Goal: Task Accomplishment & Management: Use online tool/utility

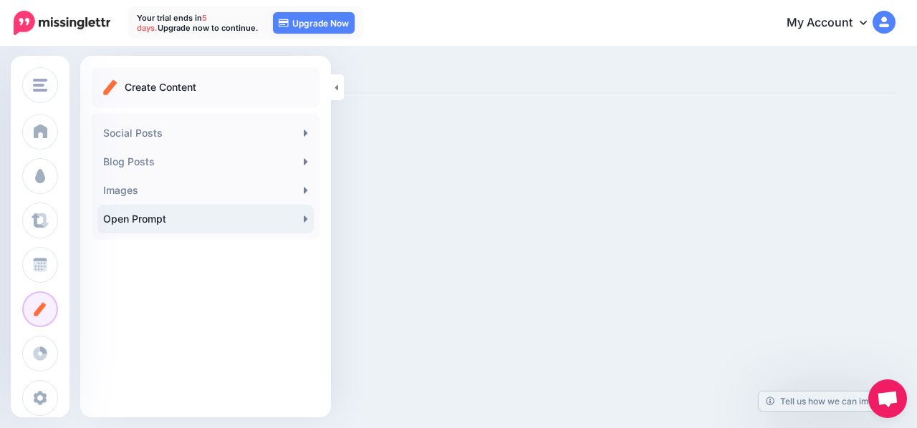
click at [155, 216] on link "Open Prompt" at bounding box center [205, 219] width 216 height 29
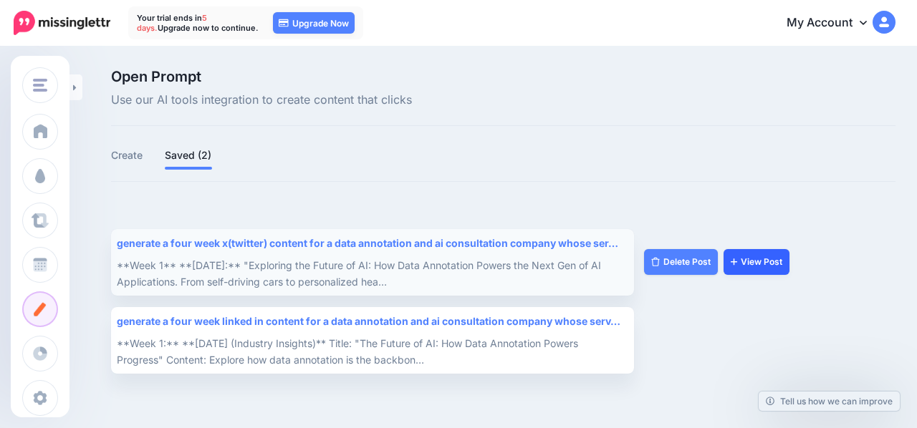
click at [757, 264] on link "View Post" at bounding box center [756, 262] width 66 height 26
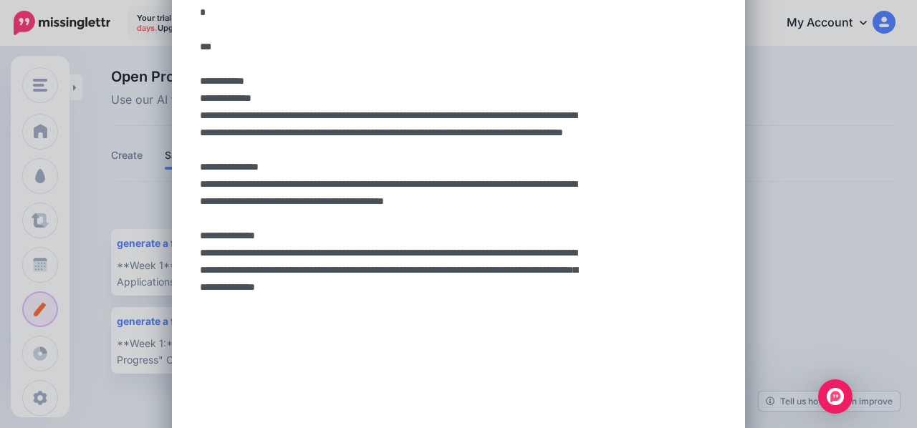
scroll to position [960, 0]
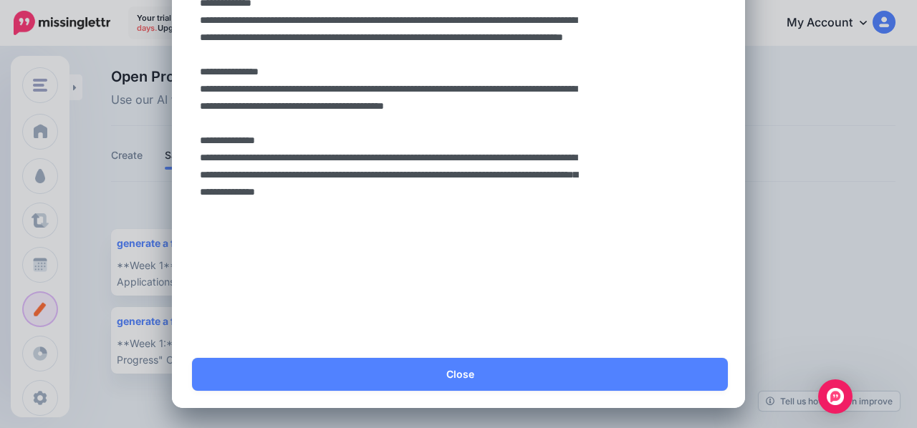
drag, startPoint x: 198, startPoint y: 87, endPoint x: 593, endPoint y: 399, distance: 503.3
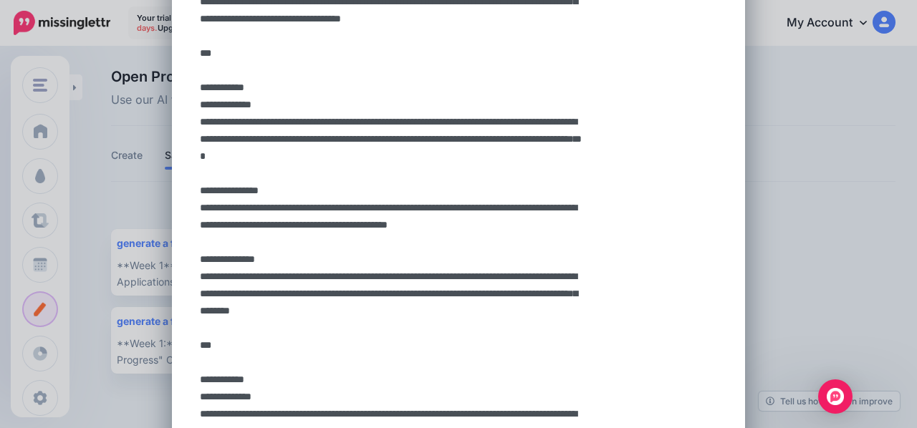
scroll to position [0, 0]
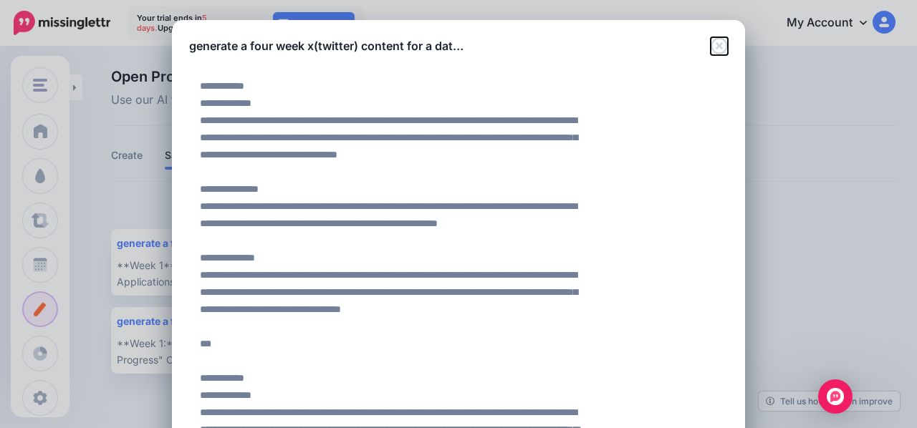
click at [710, 44] on icon "Close" at bounding box center [718, 45] width 17 height 17
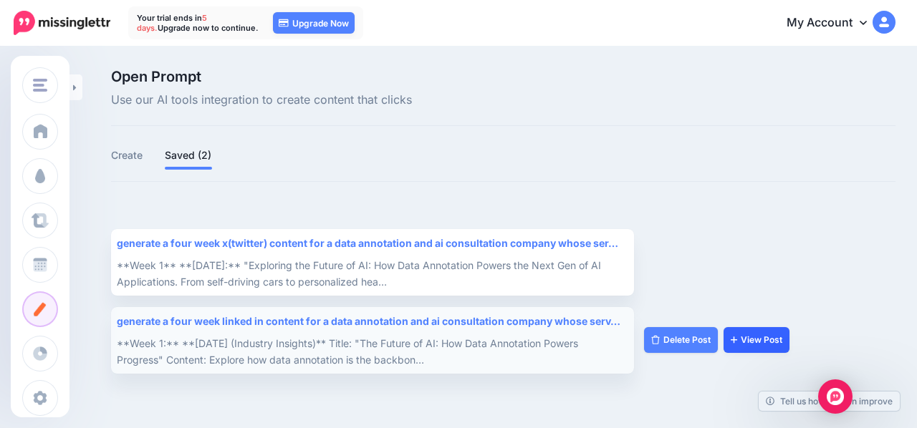
click at [760, 336] on link "View Post" at bounding box center [756, 340] width 66 height 26
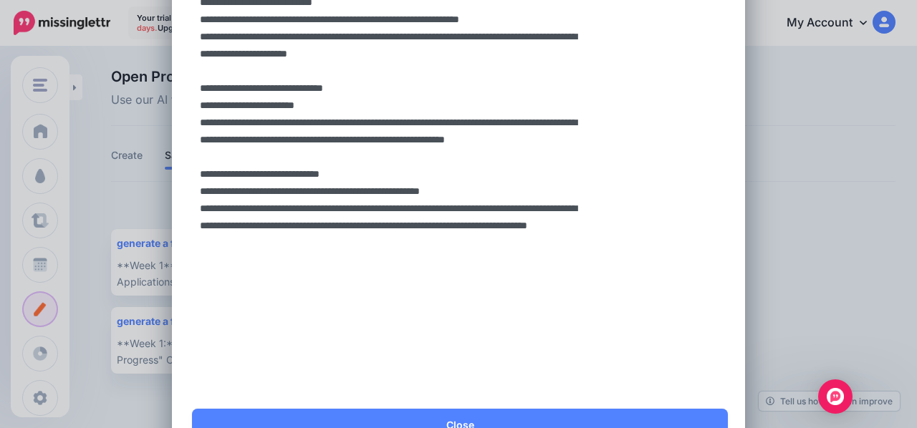
scroll to position [1166, 0]
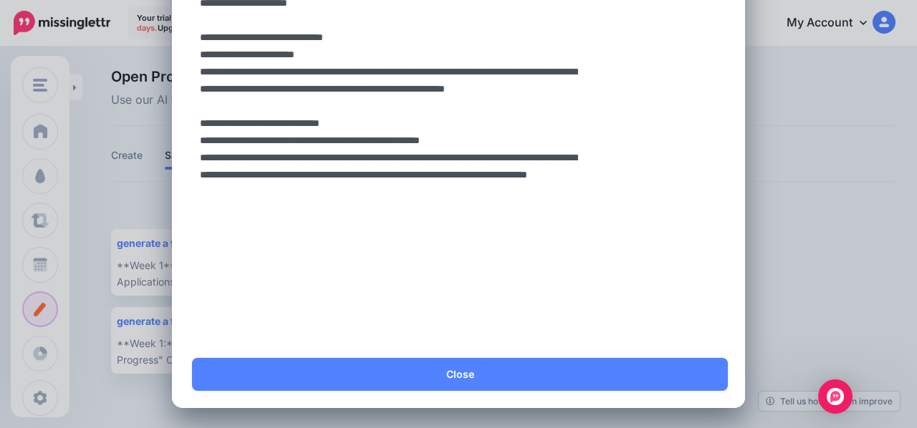
drag, startPoint x: 198, startPoint y: 84, endPoint x: 541, endPoint y: 428, distance: 486.1
click at [541, 428] on html "Your trial ends in 5 days. Upgrade now to continue. 05 days 01 hours 32 mins 40…" at bounding box center [458, 214] width 917 height 428
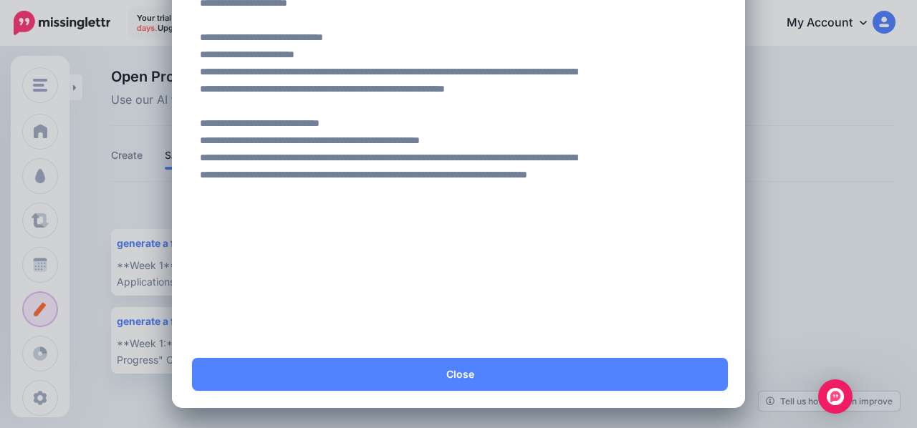
click at [851, 158] on div "generate a four week linked in content for a data… Loading Yes Alt Close" at bounding box center [458, 214] width 917 height 428
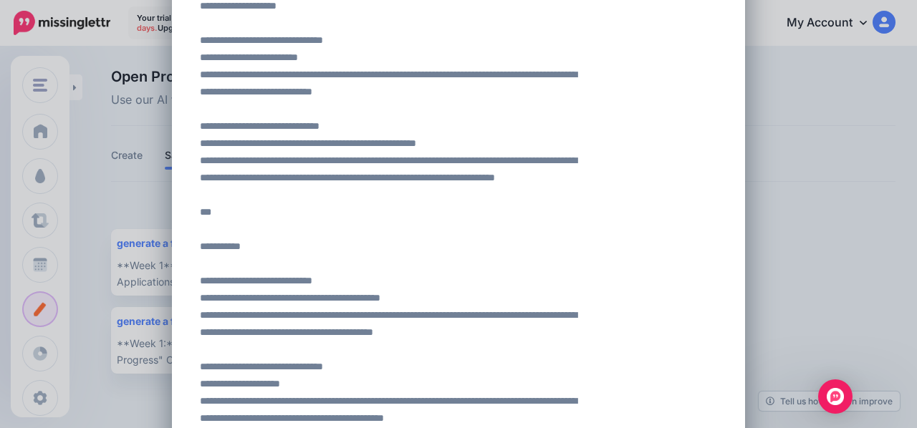
scroll to position [0, 0]
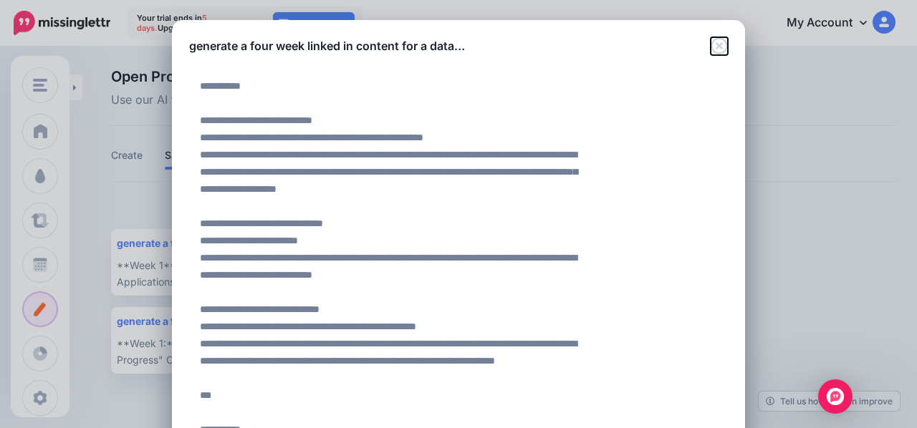
click at [722, 45] on icon "Close" at bounding box center [718, 45] width 17 height 17
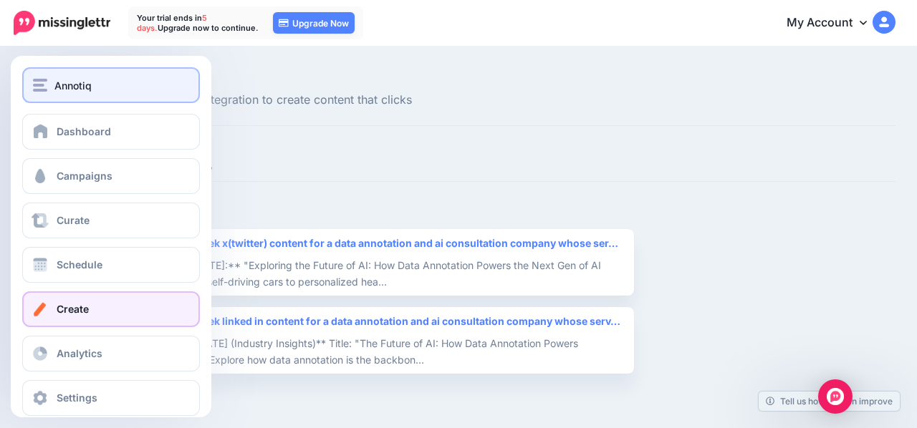
click at [89, 100] on button "Annotiq" at bounding box center [111, 85] width 178 height 36
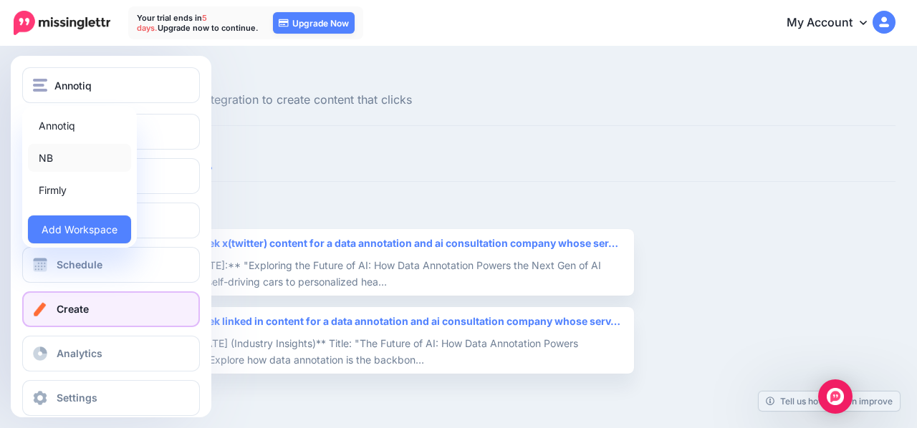
click at [56, 150] on link "NB" at bounding box center [79, 158] width 103 height 28
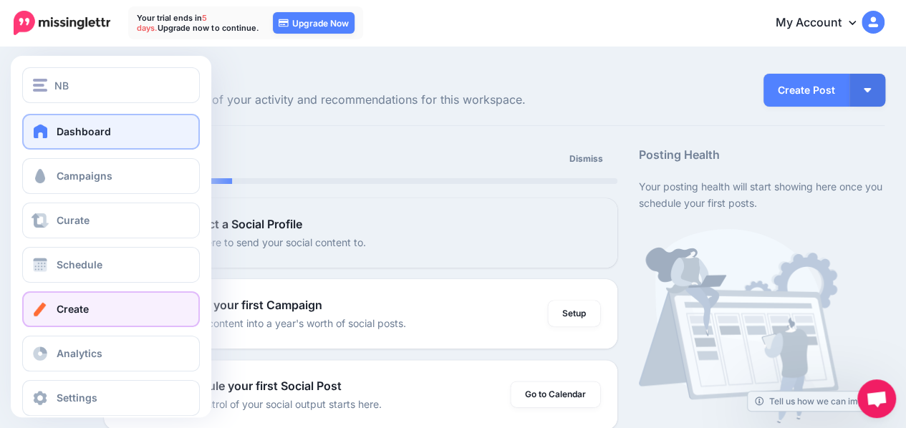
click at [110, 317] on link "Create" at bounding box center [111, 309] width 178 height 36
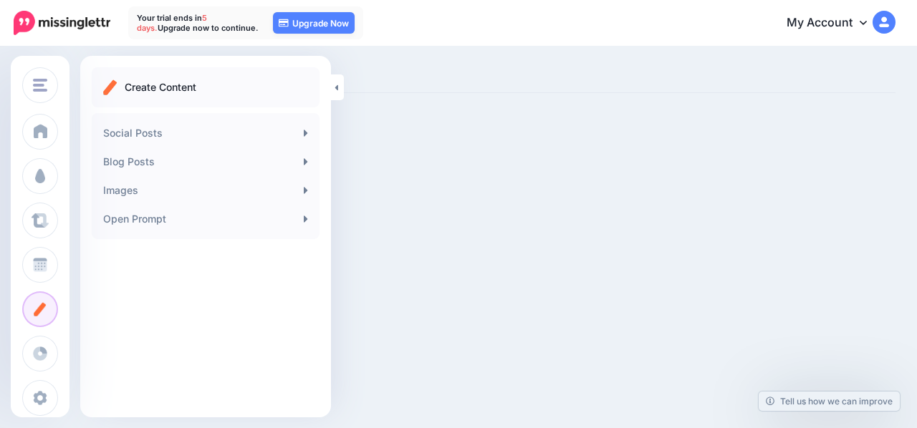
click at [183, 223] on link "Open Prompt" at bounding box center [205, 219] width 216 height 29
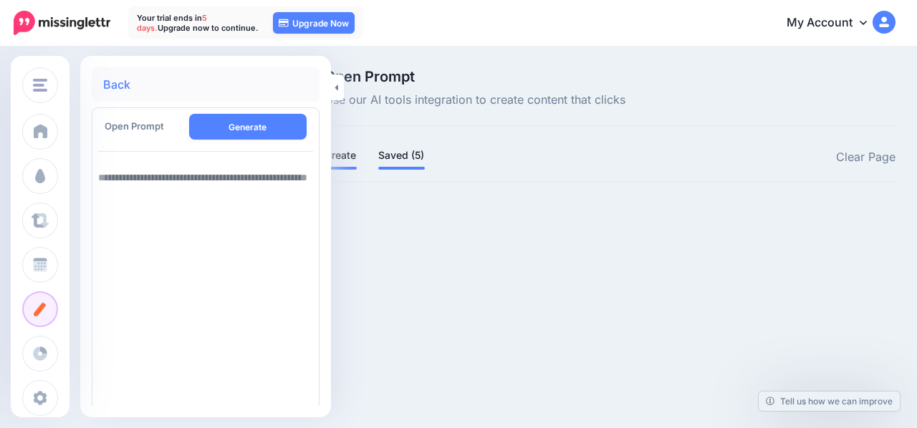
click at [391, 160] on link "Saved (5)" at bounding box center [401, 155] width 47 height 17
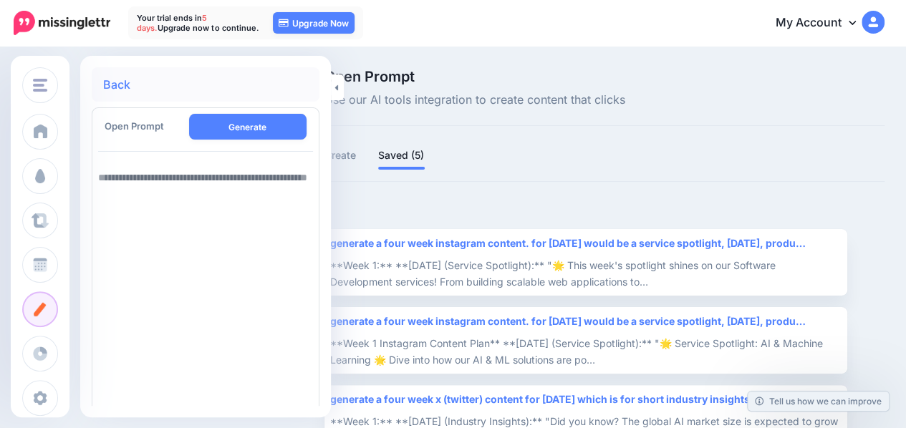
click at [338, 80] on link at bounding box center [337, 87] width 13 height 26
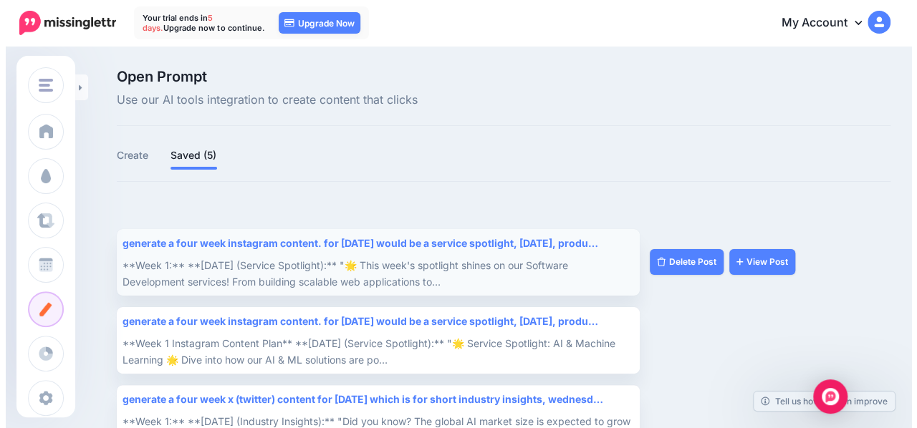
scroll to position [201, 0]
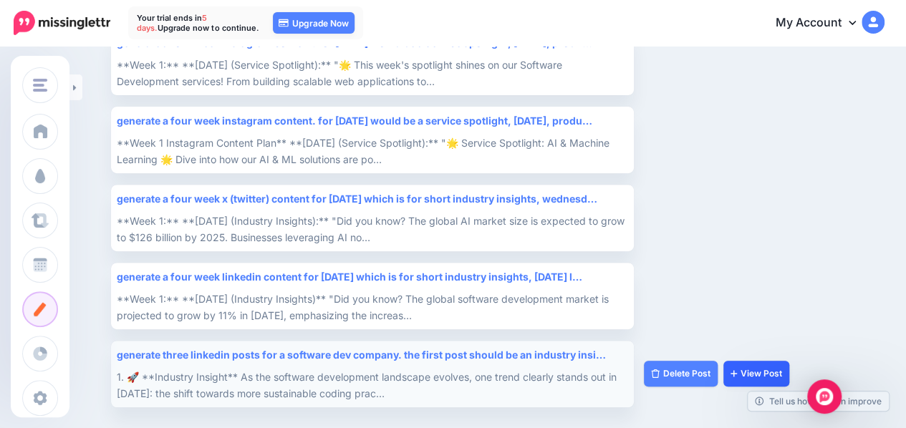
click at [777, 367] on link "View Post" at bounding box center [756, 374] width 66 height 26
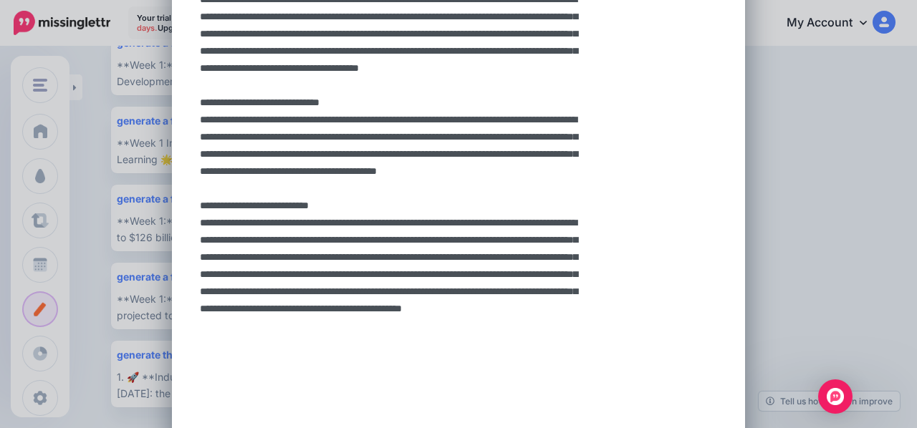
scroll to position [186, 0]
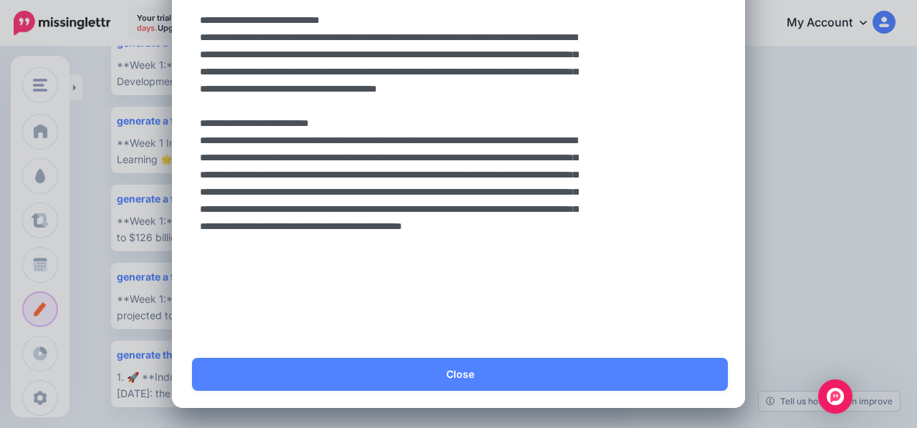
drag, startPoint x: 195, startPoint y: 87, endPoint x: 407, endPoint y: 428, distance: 401.8
click at [407, 228] on html "Your trial ends in 5 days. Upgrade now to continue. 05 days 01 hours 20 mins 22…" at bounding box center [458, 13] width 917 height 428
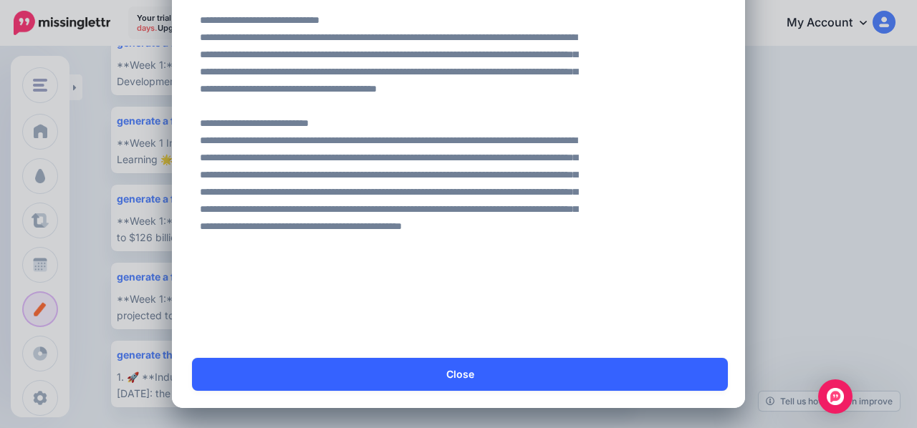
click at [508, 366] on link "Close" at bounding box center [460, 374] width 536 height 33
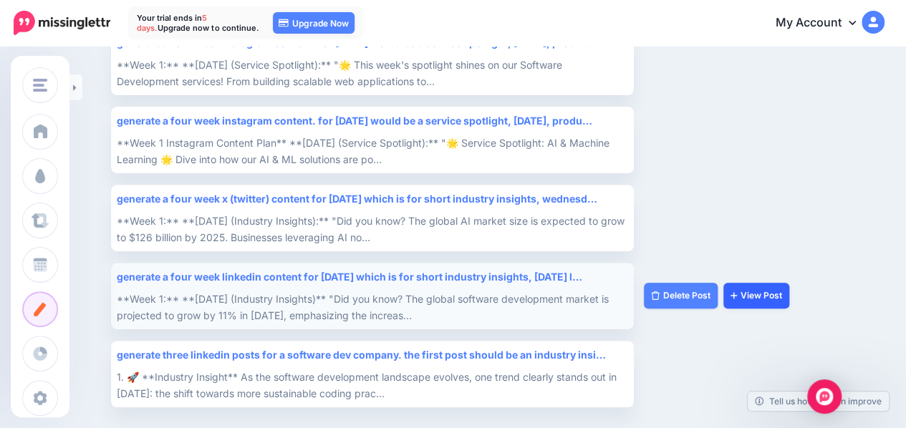
click at [748, 297] on link "View Post" at bounding box center [756, 296] width 66 height 26
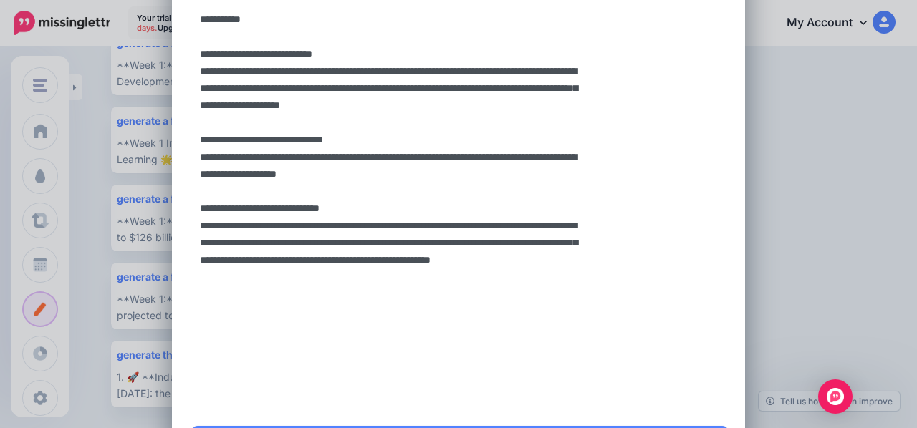
scroll to position [994, 0]
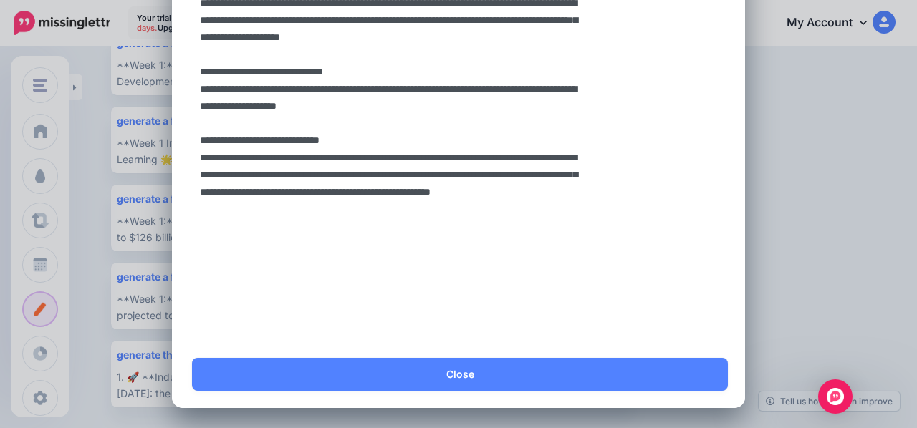
drag, startPoint x: 193, startPoint y: 85, endPoint x: 478, endPoint y: 428, distance: 446.5
click at [478, 228] on html "Your trial ends in 5 days. Upgrade now to continue. 05 days 01 hours 19 mins 53…" at bounding box center [458, 13] width 917 height 428
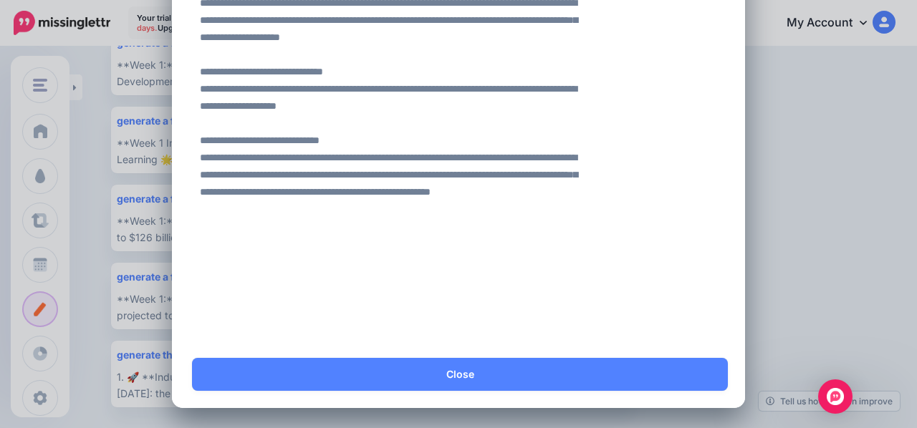
click at [451, 367] on link "Close" at bounding box center [460, 374] width 536 height 33
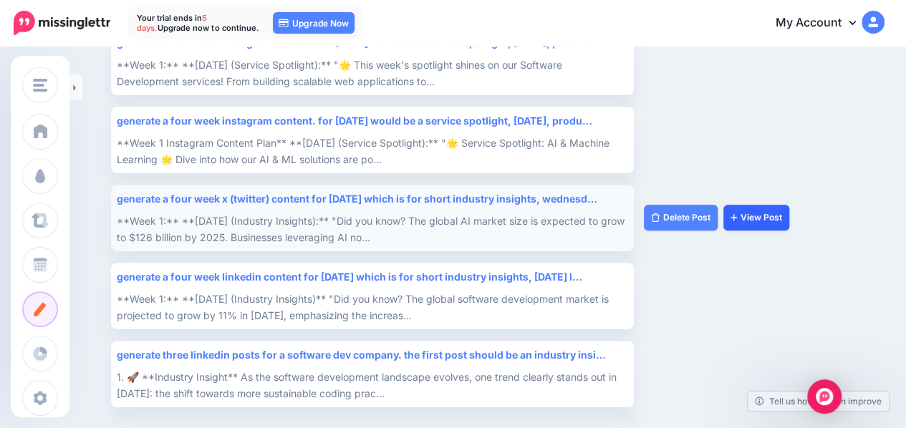
click at [752, 218] on link "View Post" at bounding box center [756, 218] width 66 height 26
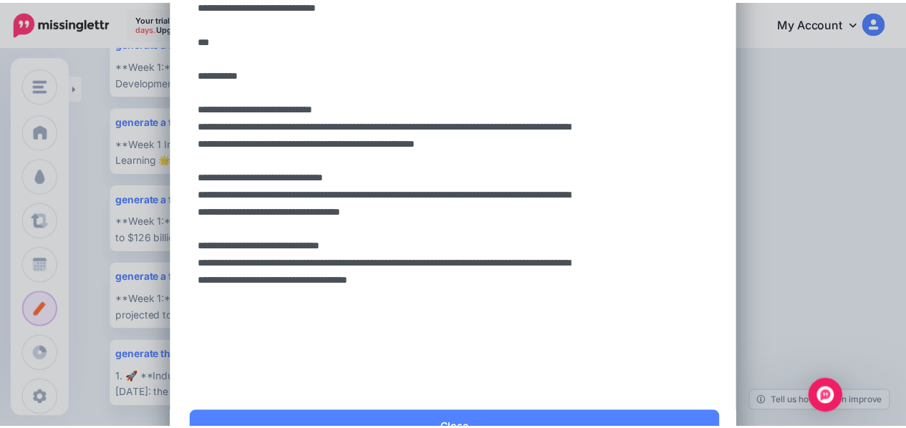
scroll to position [891, 0]
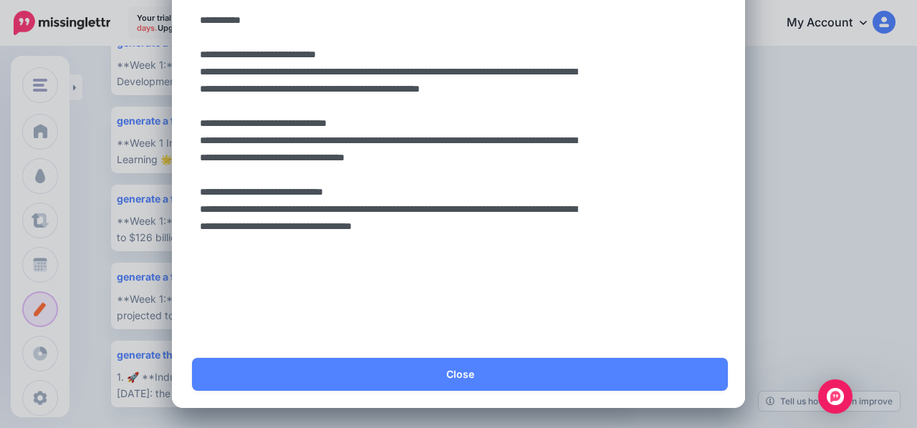
drag, startPoint x: 218, startPoint y: 99, endPoint x: 637, endPoint y: 422, distance: 529.6
click at [637, 422] on div "generate a four week x (twitter) content for tue… Loading Yes Alt Close" at bounding box center [458, 214] width 917 height 428
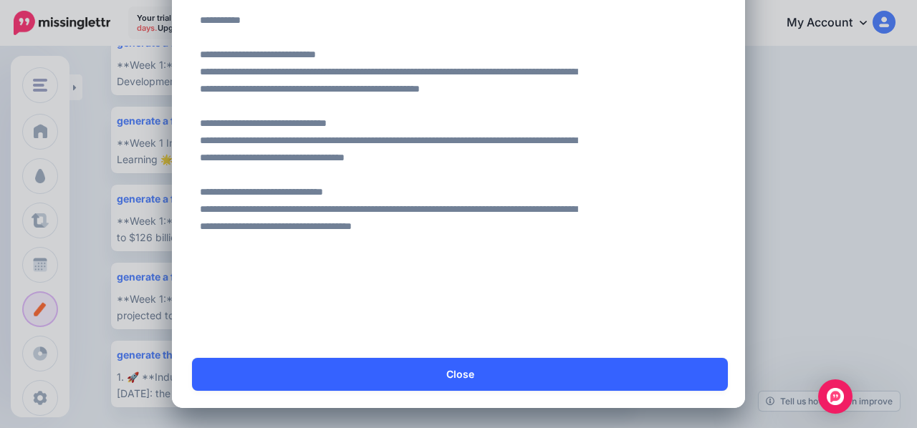
click at [514, 381] on link "Close" at bounding box center [460, 374] width 536 height 33
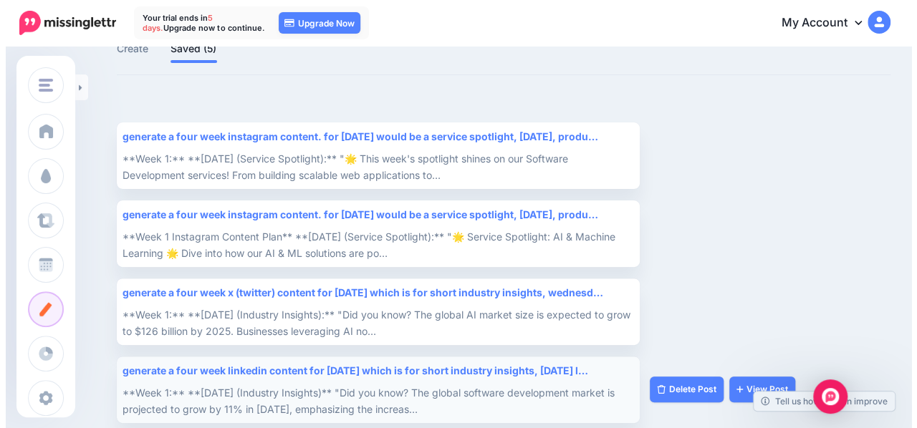
scroll to position [105, 0]
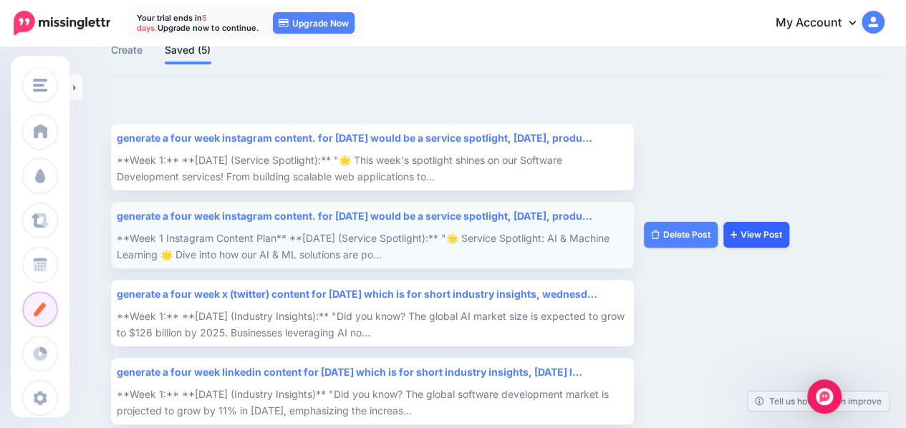
click at [751, 234] on link "View Post" at bounding box center [756, 235] width 66 height 26
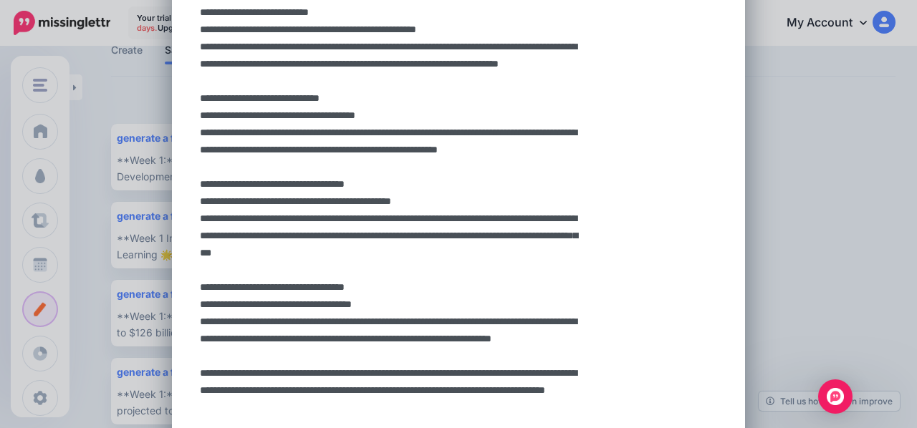
scroll to position [341, 0]
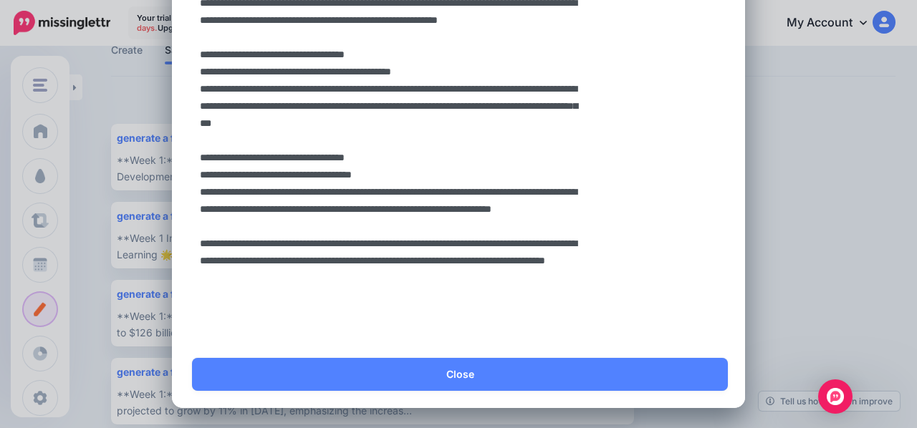
drag, startPoint x: 197, startPoint y: 88, endPoint x: 435, endPoint y: 422, distance: 410.2
click at [437, 422] on div "generate a four week instagram content. for mon… Loading Yes Alt Close" at bounding box center [458, 214] width 917 height 428
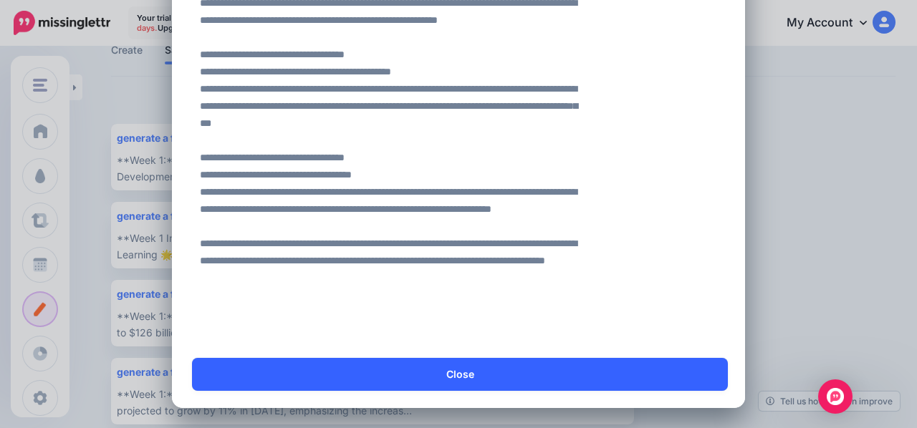
click at [425, 383] on link "Close" at bounding box center [460, 374] width 536 height 33
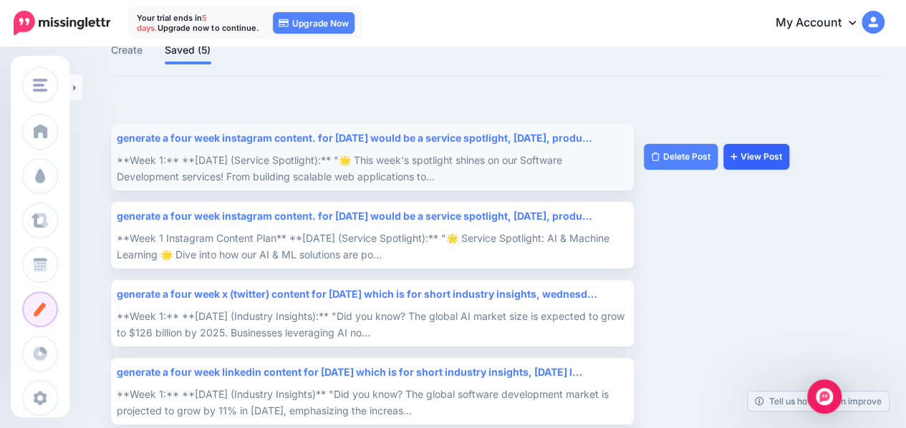
click at [730, 158] on icon at bounding box center [733, 156] width 6 height 9
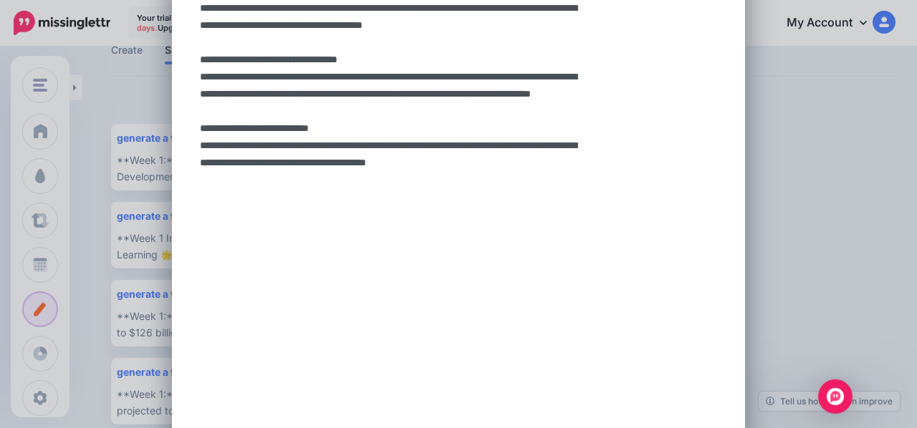
scroll to position [1682, 0]
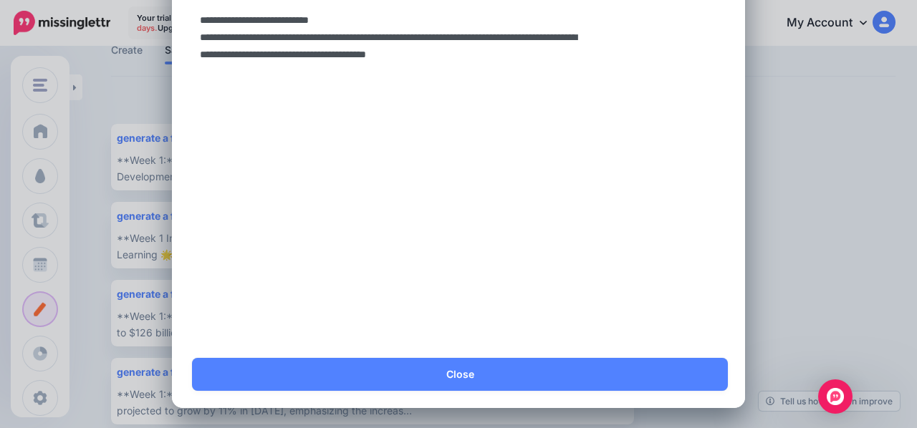
drag, startPoint x: 202, startPoint y: 90, endPoint x: 479, endPoint y: 428, distance: 437.7
click at [479, 323] on html "Your trial ends in 5 days. Upgrade now to continue. 05 days 01 hours 18 mins 28…" at bounding box center [458, 109] width 917 height 428
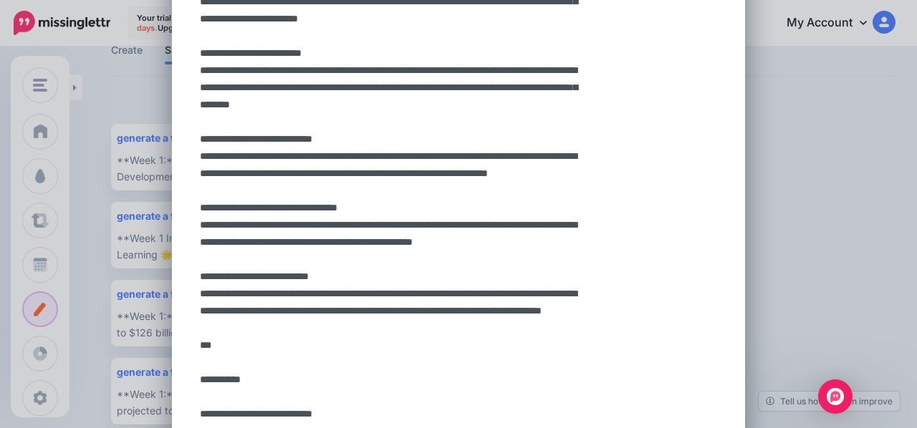
scroll to position [0, 0]
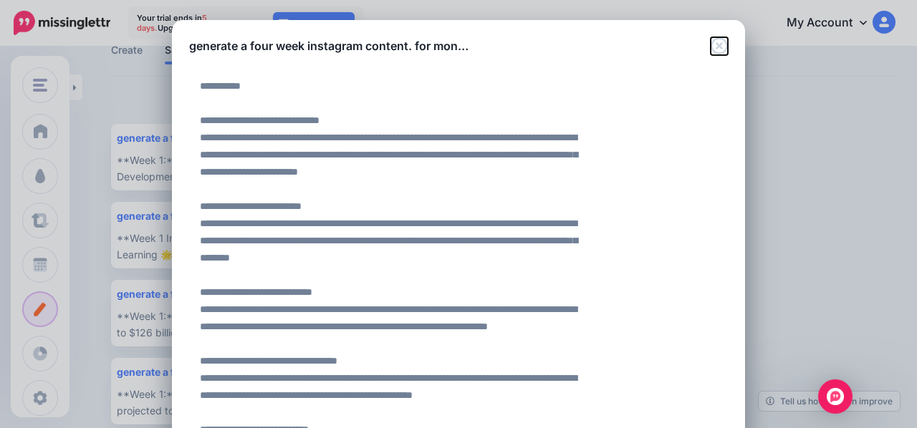
click at [716, 47] on icon "Close" at bounding box center [718, 45] width 17 height 17
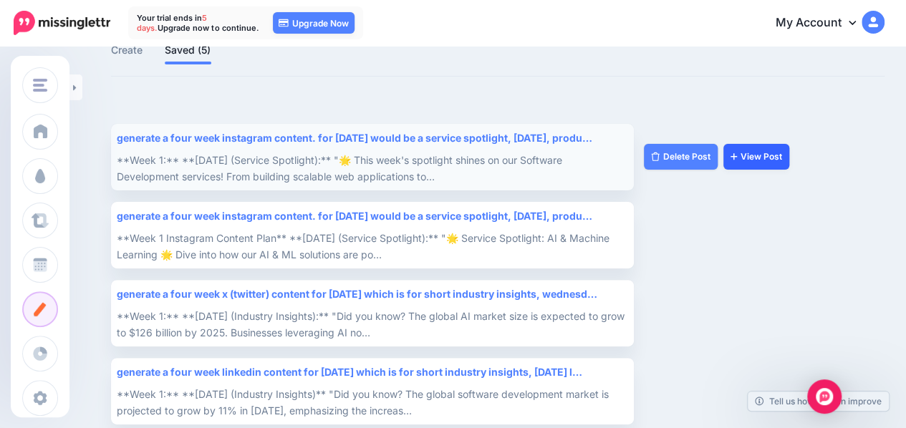
click at [762, 150] on link "View Post" at bounding box center [756, 157] width 66 height 26
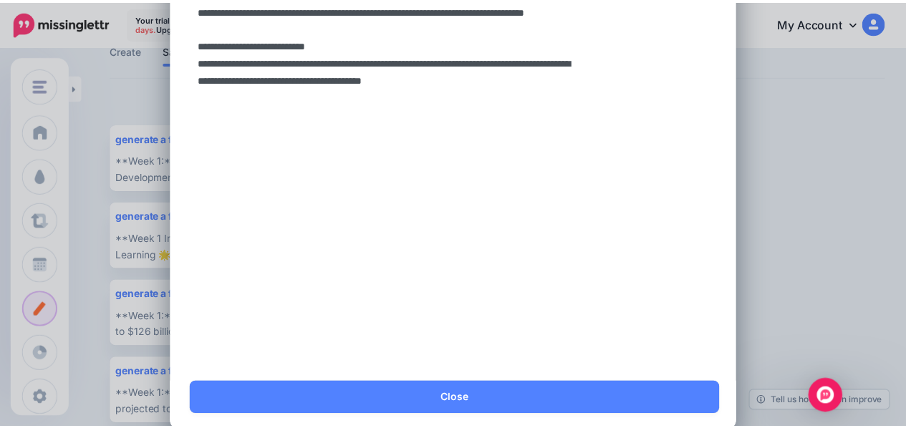
scroll to position [1682, 0]
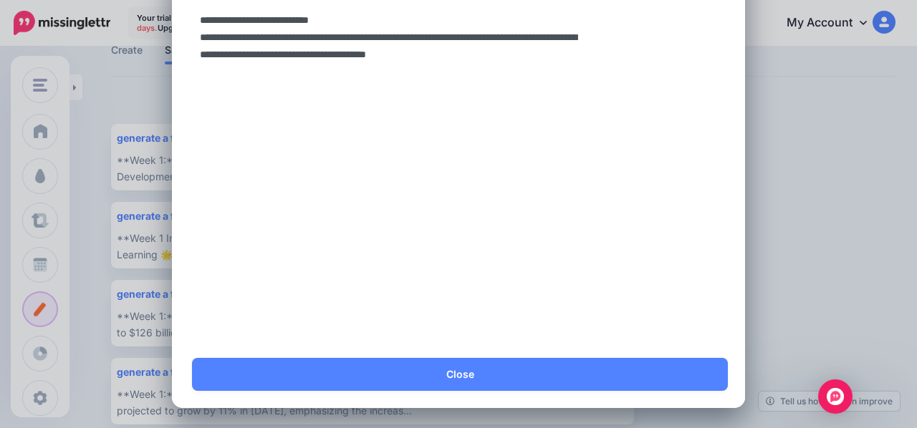
drag, startPoint x: 201, startPoint y: 89, endPoint x: 603, endPoint y: 428, distance: 526.5
click at [603, 323] on html "Your trial ends in 5 days. Upgrade now to continue. 05 days 01 hours 05 mins 08…" at bounding box center [458, 109] width 917 height 428
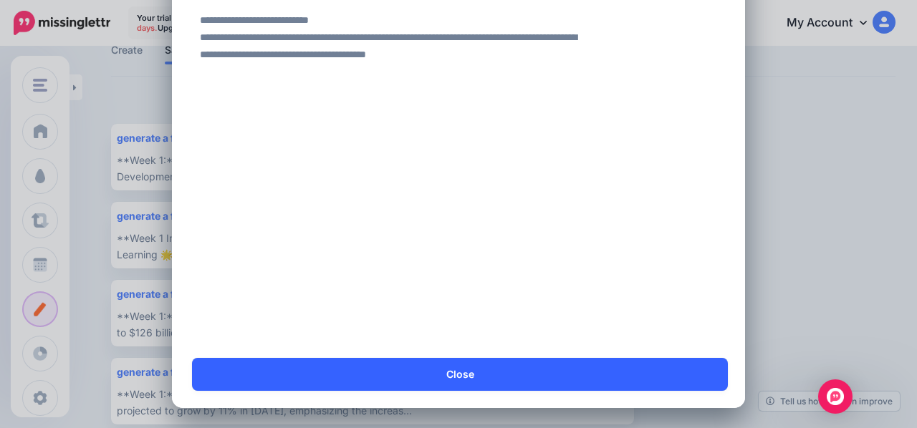
click at [574, 366] on link "Close" at bounding box center [460, 374] width 536 height 33
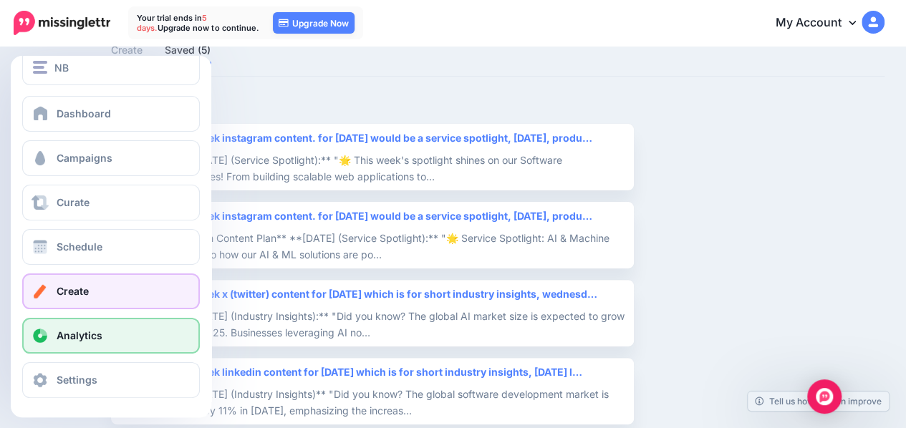
scroll to position [19, 0]
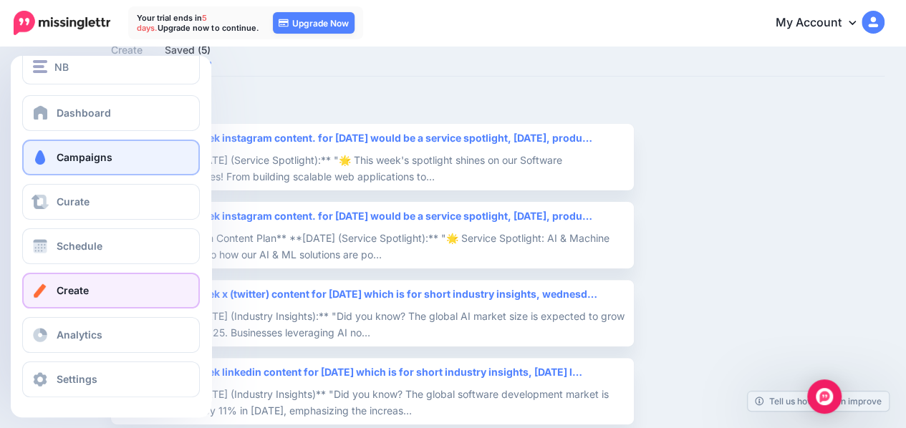
click at [87, 160] on span "Campaigns" at bounding box center [85, 157] width 56 height 12
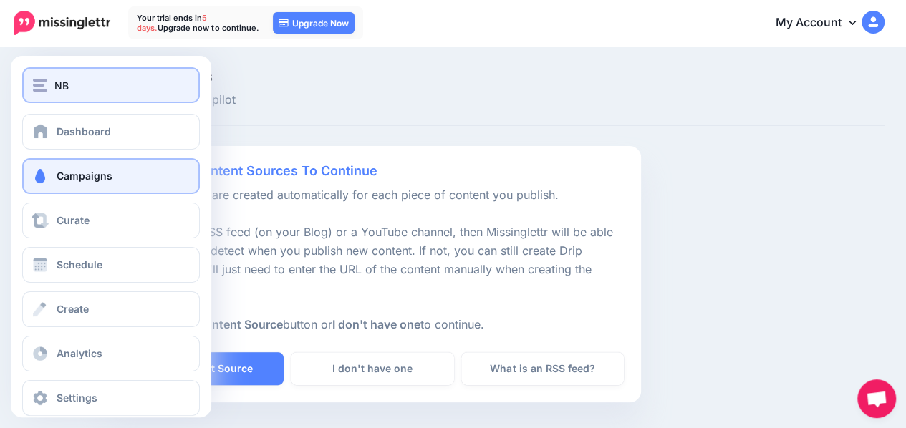
click at [70, 82] on div "NB" at bounding box center [111, 85] width 156 height 16
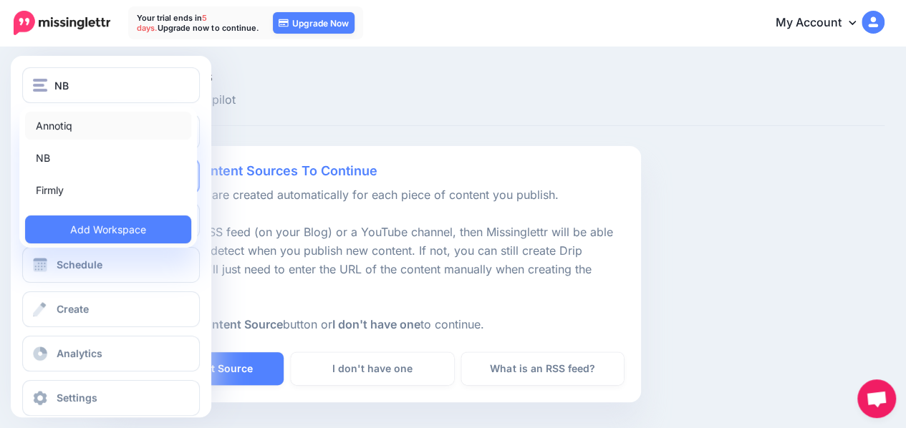
click at [70, 124] on link "Annotiq" at bounding box center [108, 126] width 166 height 28
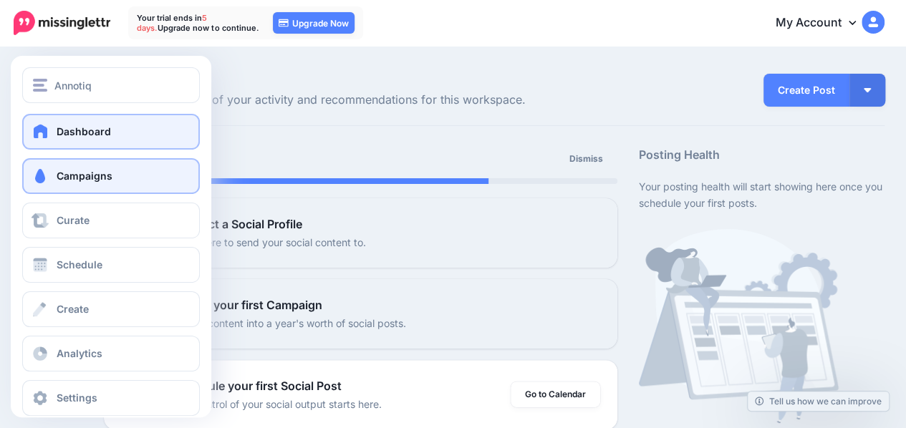
click at [71, 172] on span "Campaigns" at bounding box center [85, 176] width 56 height 12
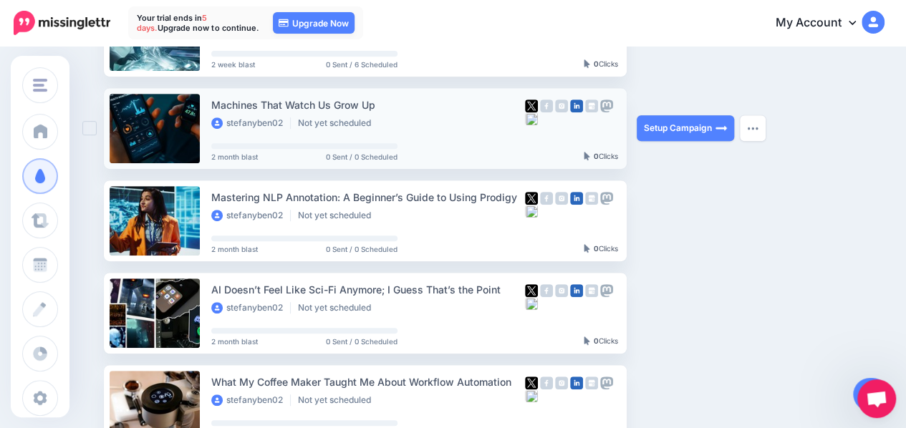
scroll to position [511, 0]
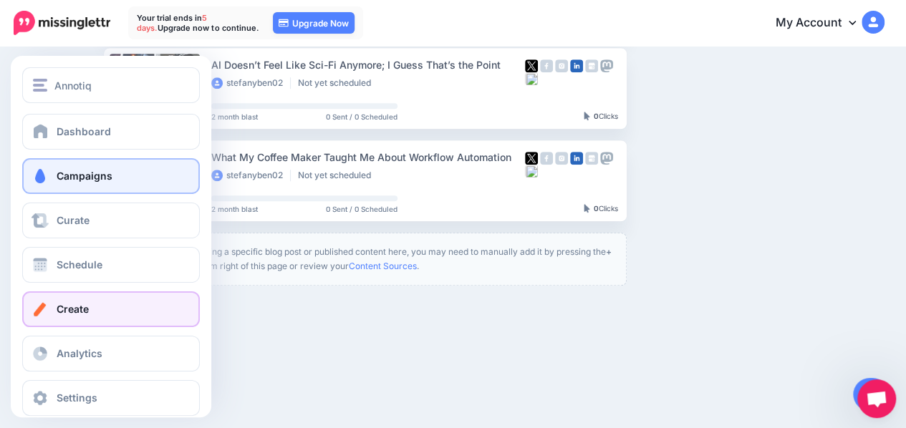
click at [127, 304] on link "Create" at bounding box center [111, 309] width 178 height 36
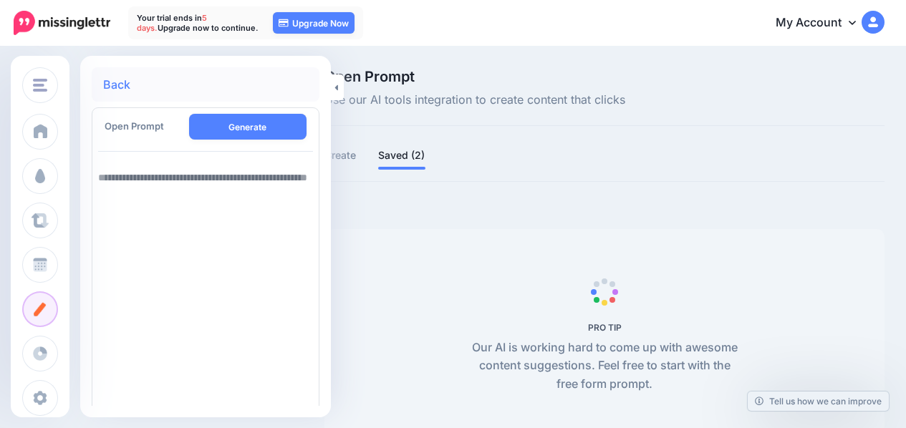
click at [337, 83] on icon at bounding box center [336, 87] width 4 height 9
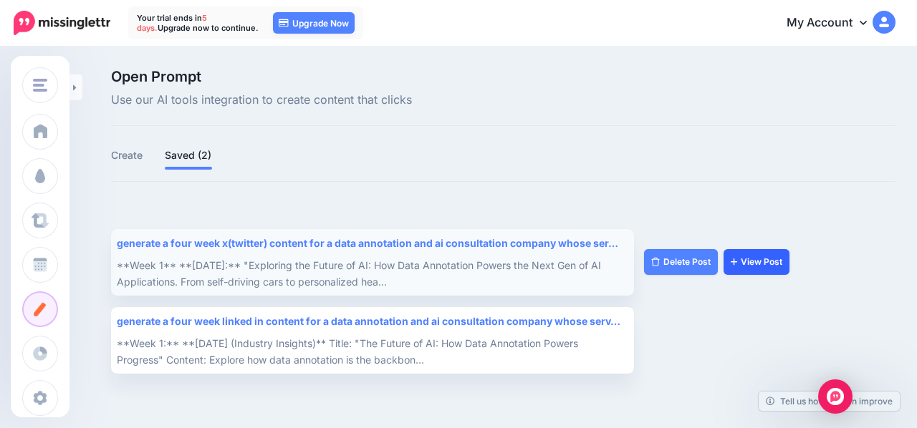
click at [758, 261] on link "View Post" at bounding box center [756, 262] width 66 height 26
